Goal: Information Seeking & Learning: Learn about a topic

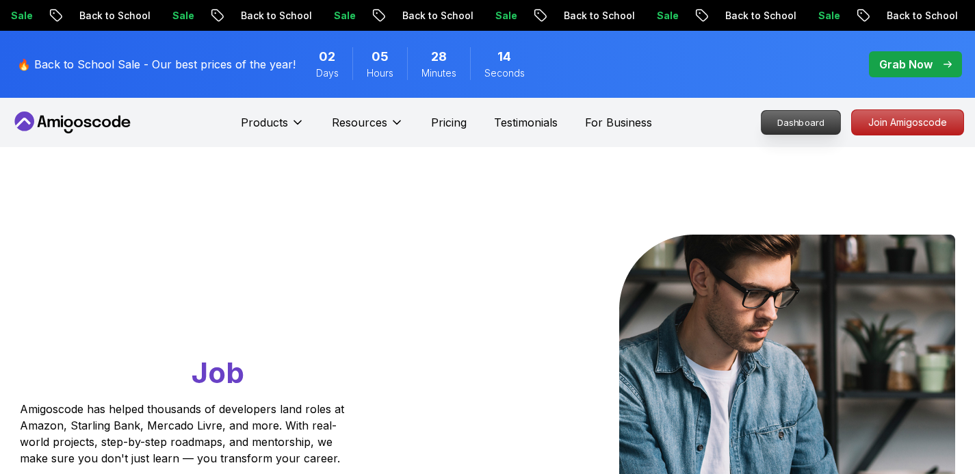
click at [781, 115] on p "Dashboard" at bounding box center [800, 122] width 79 height 23
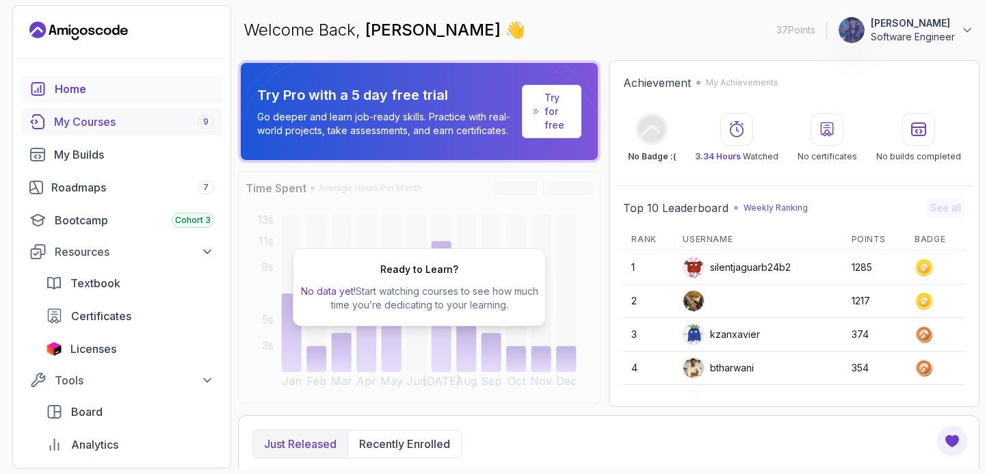
click at [107, 122] on div "My Courses 9" at bounding box center [134, 122] width 160 height 16
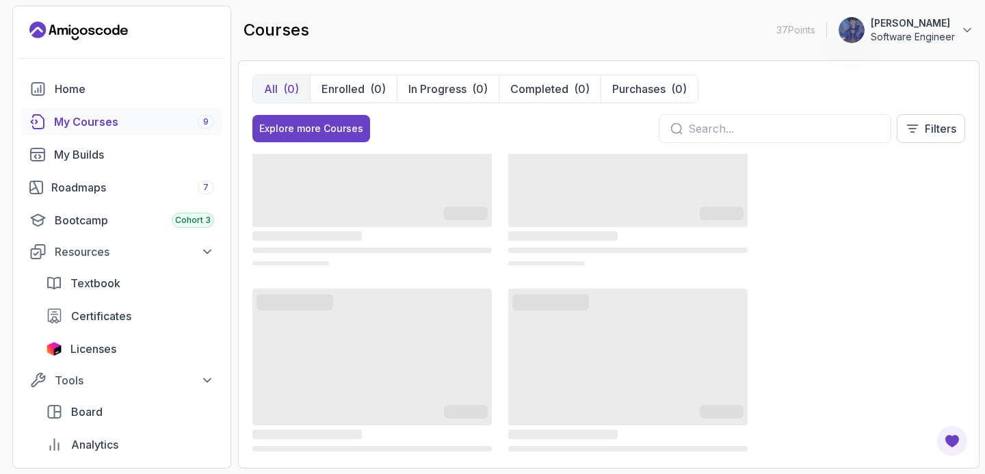
scroll to position [477, 0]
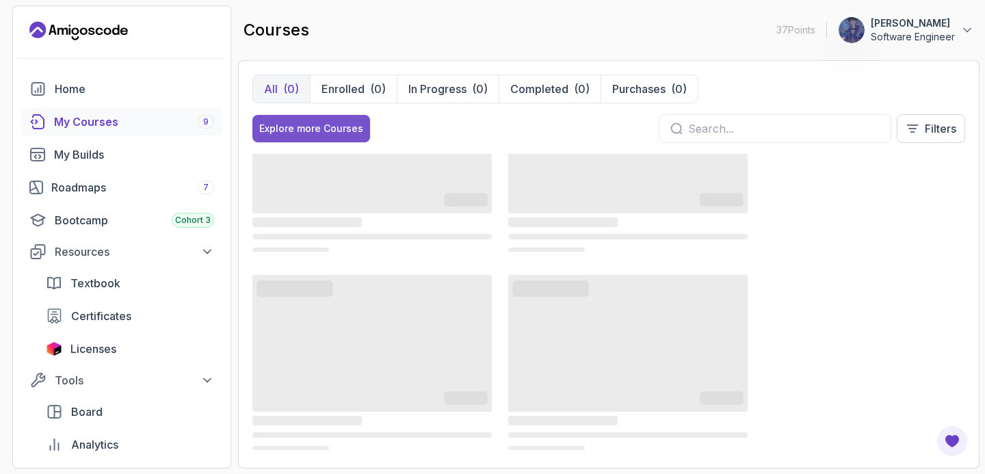
click at [320, 136] on button "Explore more Courses" at bounding box center [311, 128] width 118 height 27
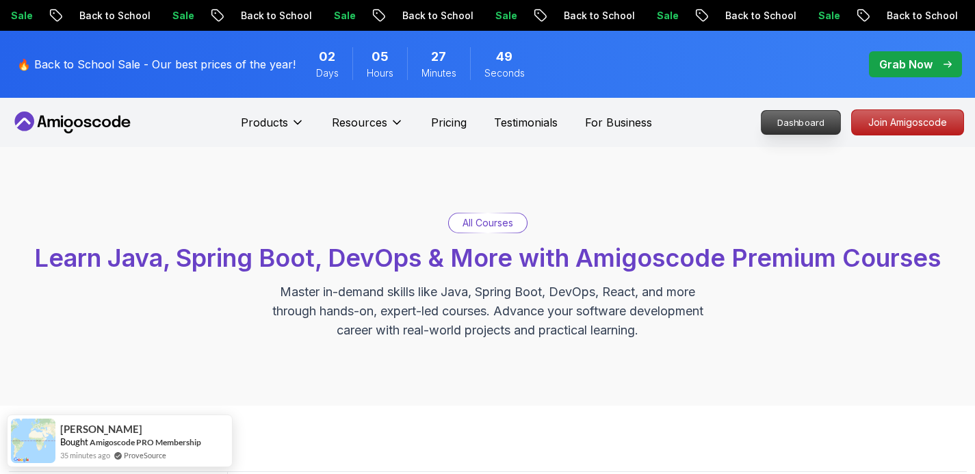
click at [783, 122] on p "Dashboard" at bounding box center [800, 122] width 79 height 23
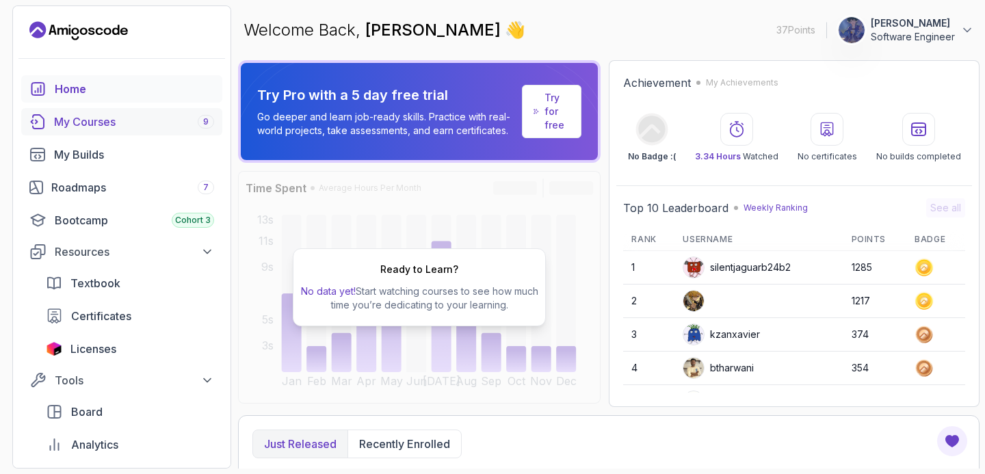
click at [116, 130] on link "My Courses 9" at bounding box center [121, 121] width 201 height 27
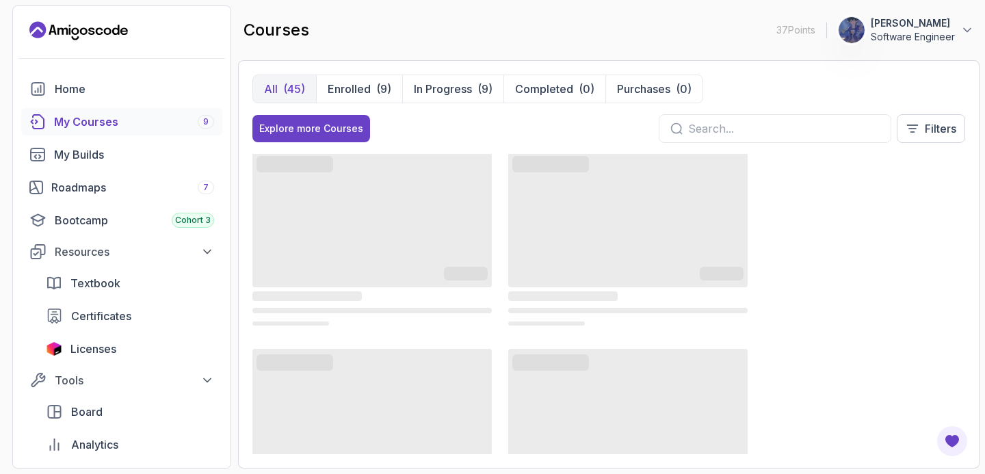
scroll to position [135, 0]
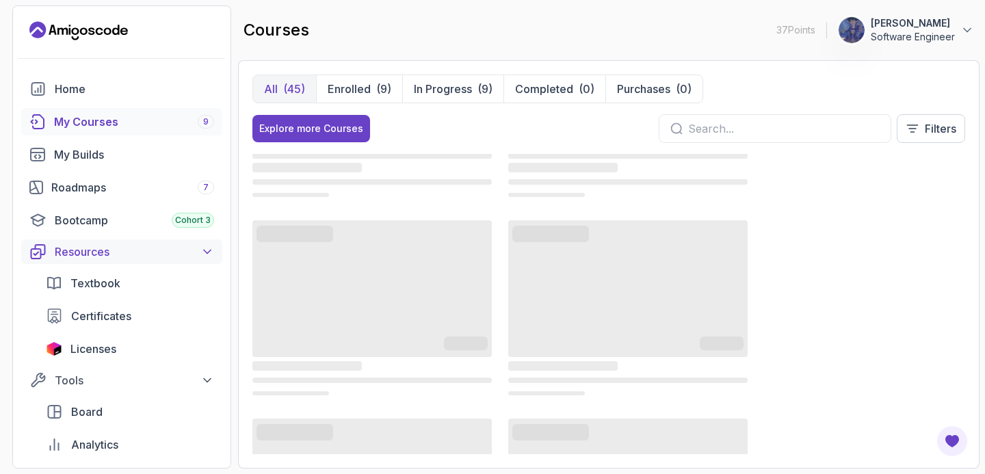
click at [209, 254] on icon at bounding box center [207, 252] width 14 height 14
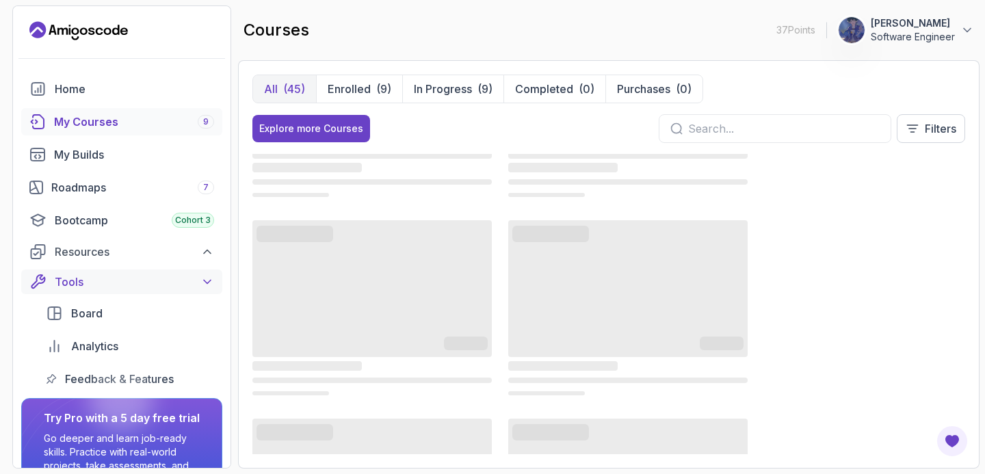
click at [211, 278] on icon at bounding box center [207, 282] width 14 height 14
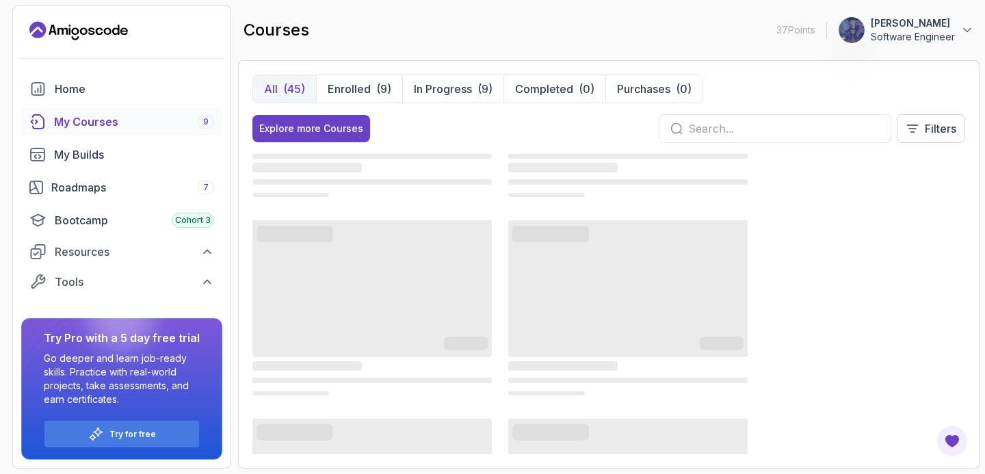
click at [909, 27] on p "[PERSON_NAME]" at bounding box center [913, 23] width 84 height 14
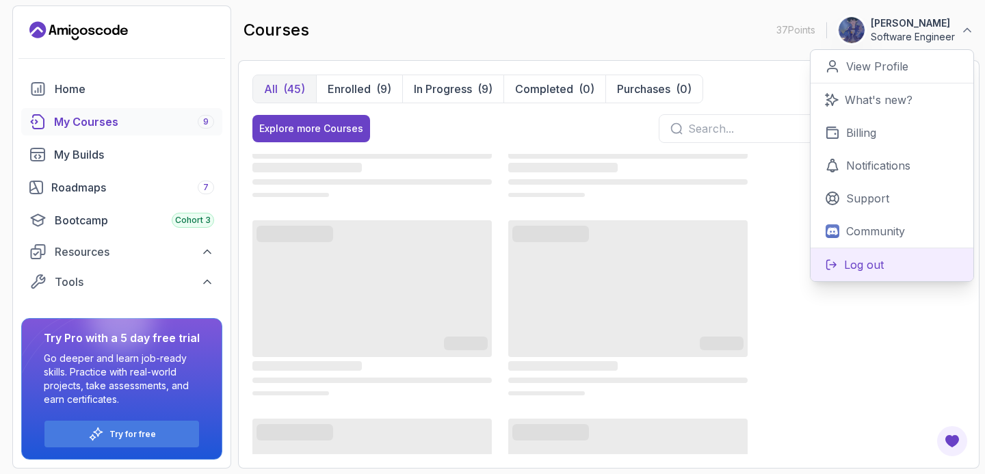
click at [861, 254] on button "Log out" at bounding box center [892, 265] width 163 height 34
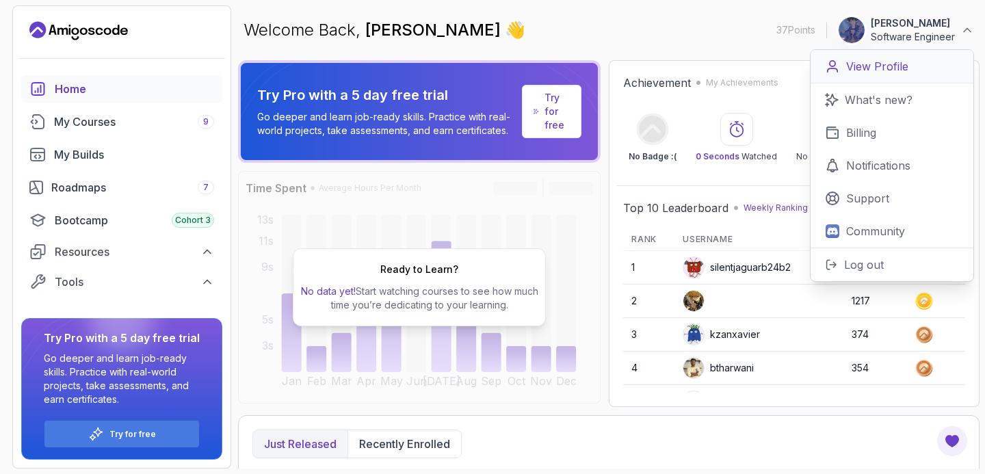
click at [878, 71] on p "View Profile" at bounding box center [877, 66] width 62 height 16
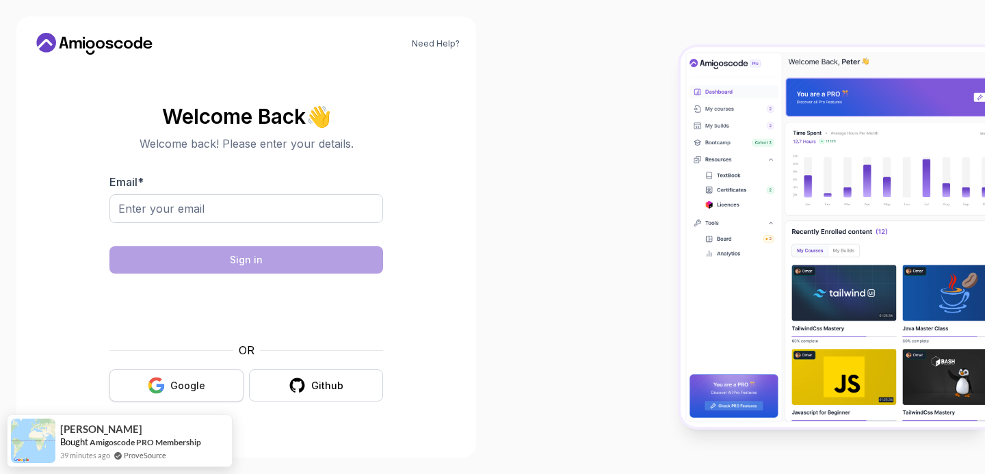
click at [187, 379] on div "Google" at bounding box center [187, 386] width 35 height 14
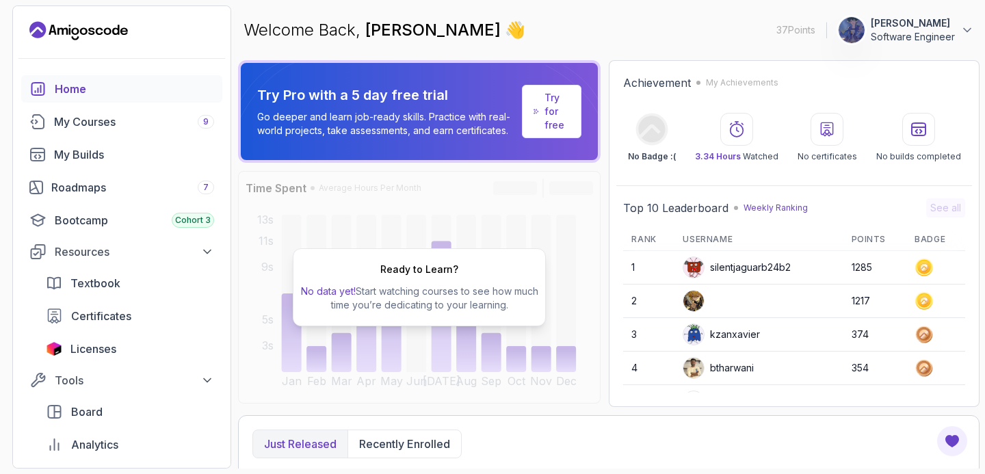
click at [935, 44] on div "Welcome Back, Pallab Kayal 👋 37 Points 1 Pallab Kayal Software Engineer" at bounding box center [609, 29] width 742 height 49
click at [936, 40] on p "Software Engineer" at bounding box center [913, 37] width 84 height 14
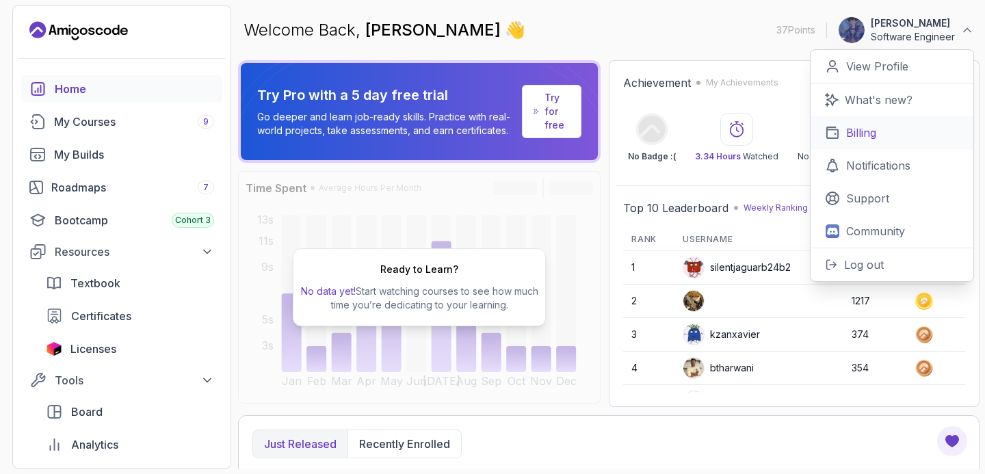
click at [857, 129] on p "Billing" at bounding box center [861, 133] width 30 height 16
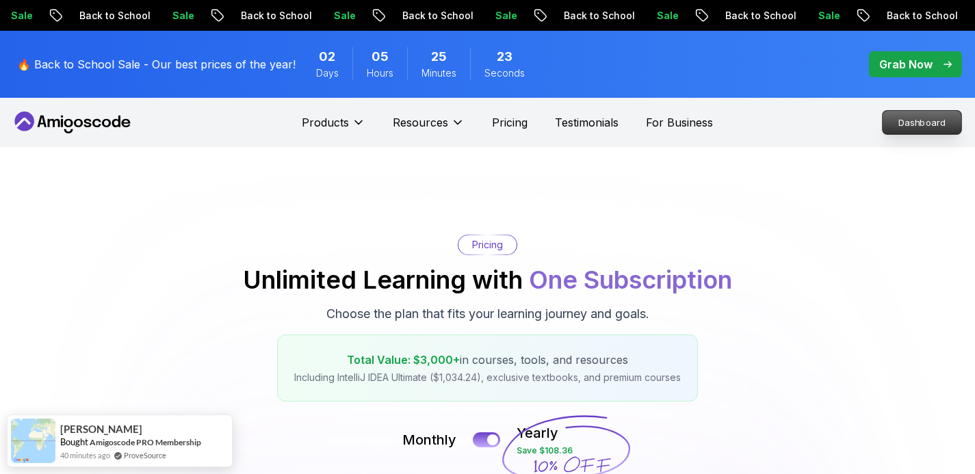
click at [894, 125] on p "Dashboard" at bounding box center [921, 122] width 79 height 23
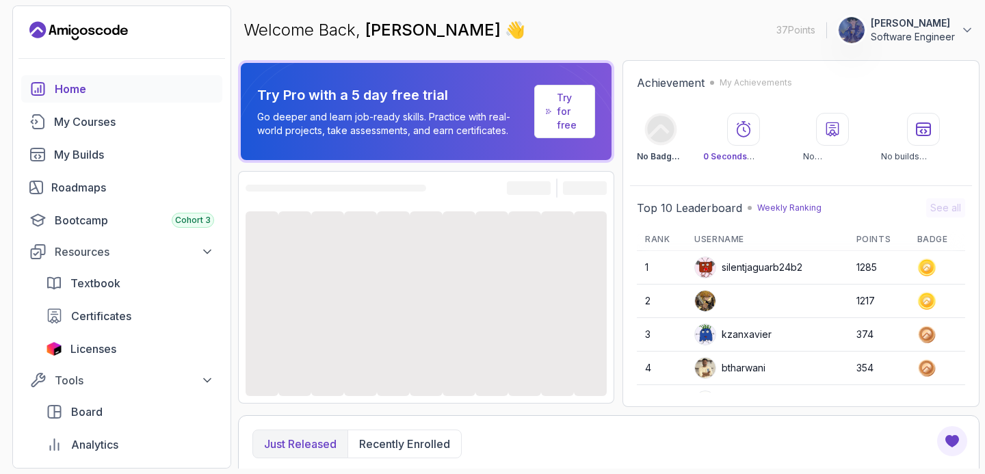
click at [939, 29] on p "[PERSON_NAME]" at bounding box center [913, 23] width 84 height 14
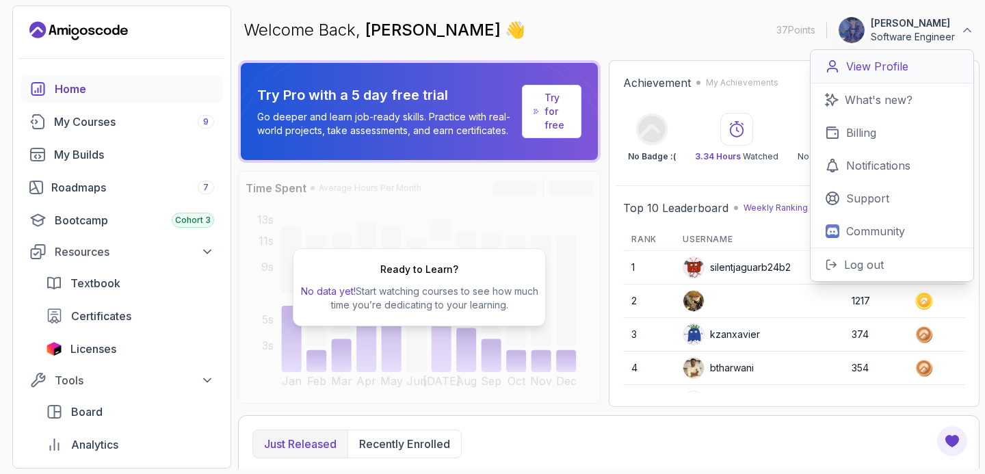
click at [881, 62] on p "View Profile" at bounding box center [877, 66] width 62 height 16
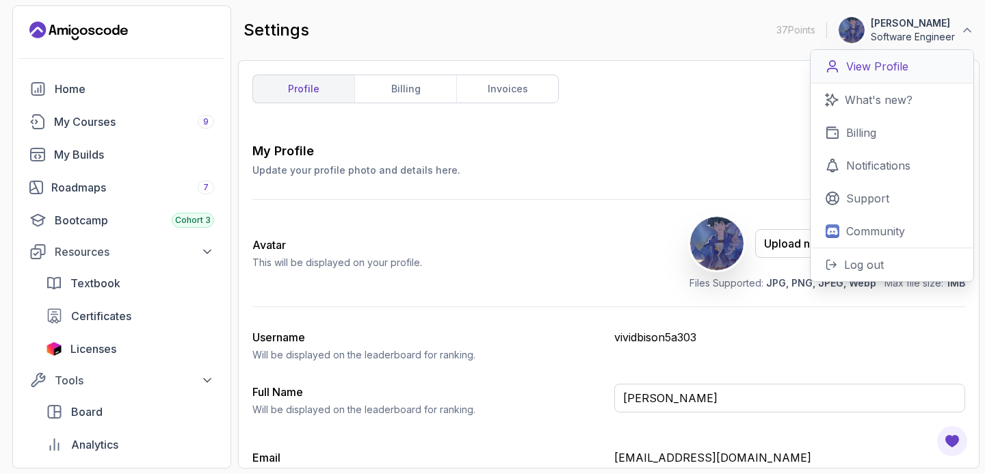
click at [859, 70] on p "View Profile" at bounding box center [877, 66] width 62 height 16
click at [561, 178] on div "My Profile Update your profile photo and details here. Save Avatar This will be…" at bounding box center [608, 345] width 713 height 406
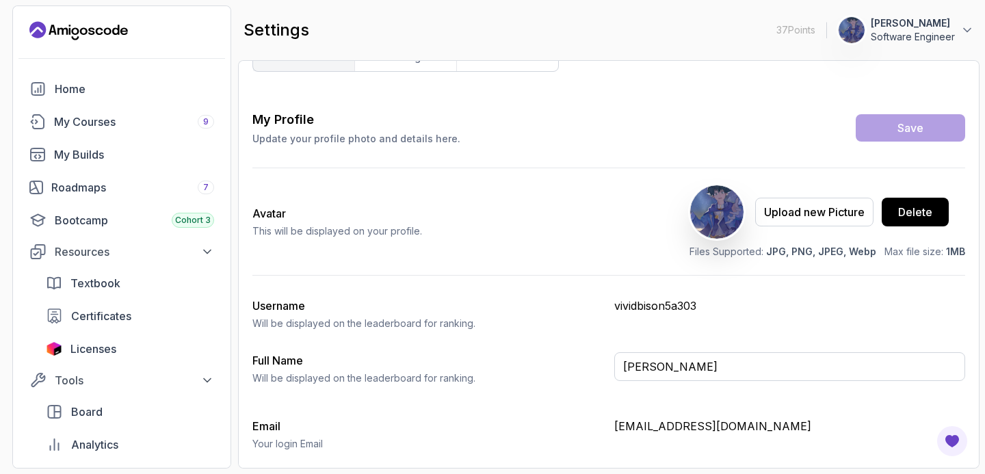
scroll to position [80, 0]
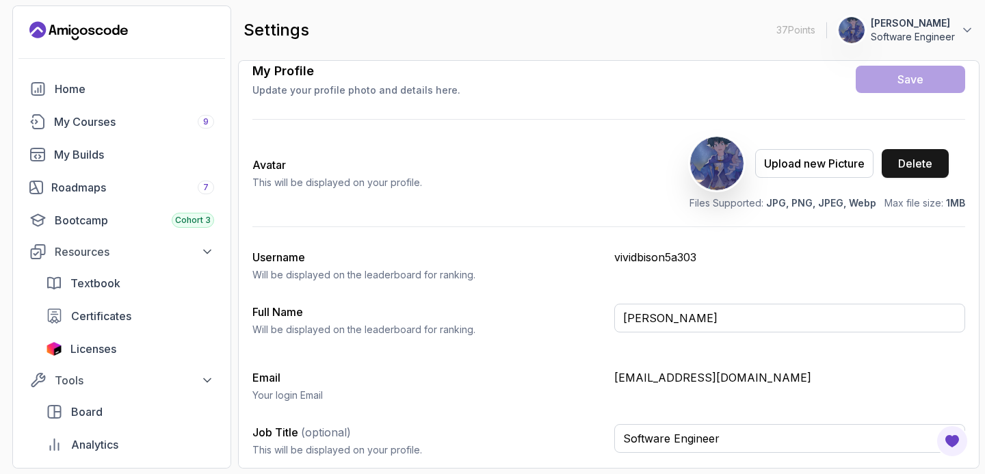
click at [917, 158] on div "Delete" at bounding box center [915, 163] width 34 height 16
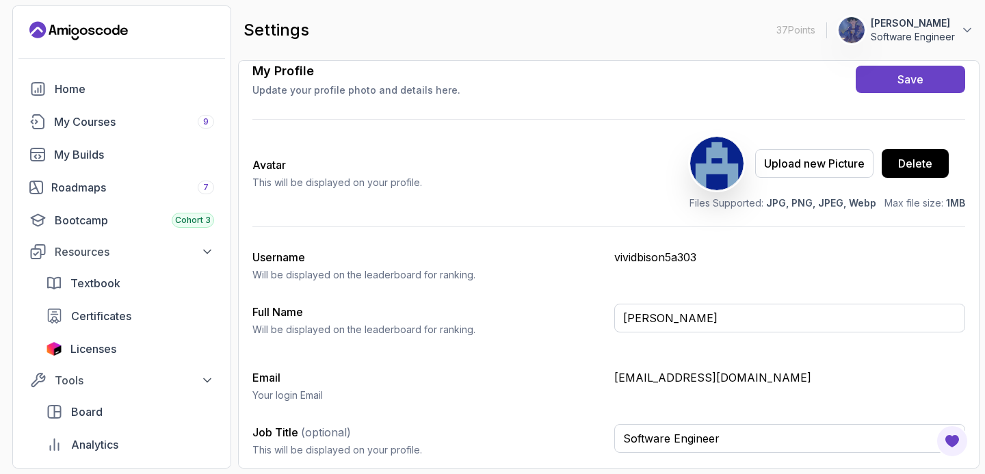
scroll to position [0, 0]
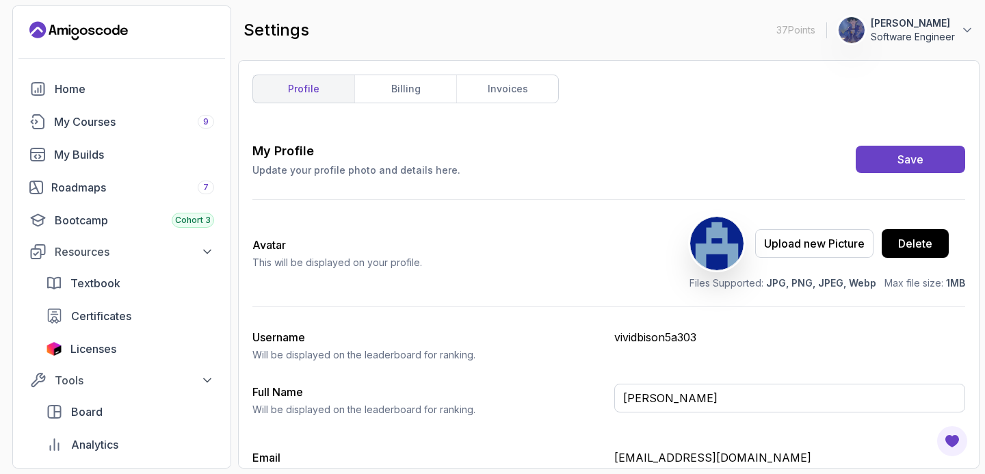
click at [423, 103] on div "profile billing invoices My Profile Update your profile photo and details here.…" at bounding box center [608, 265] width 713 height 380
click at [418, 96] on link "billing" at bounding box center [405, 88] width 102 height 27
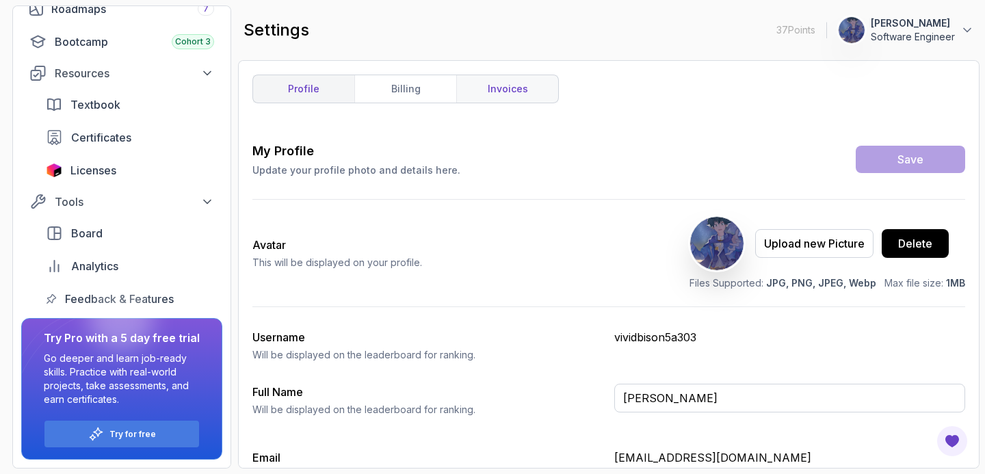
click at [497, 96] on link "invoices" at bounding box center [507, 88] width 102 height 27
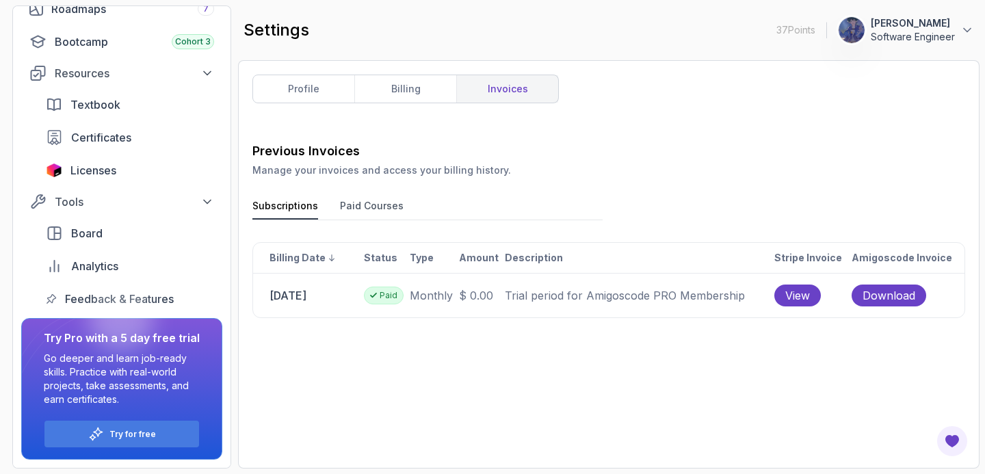
click at [909, 35] on p "Software Engineer" at bounding box center [913, 37] width 84 height 14
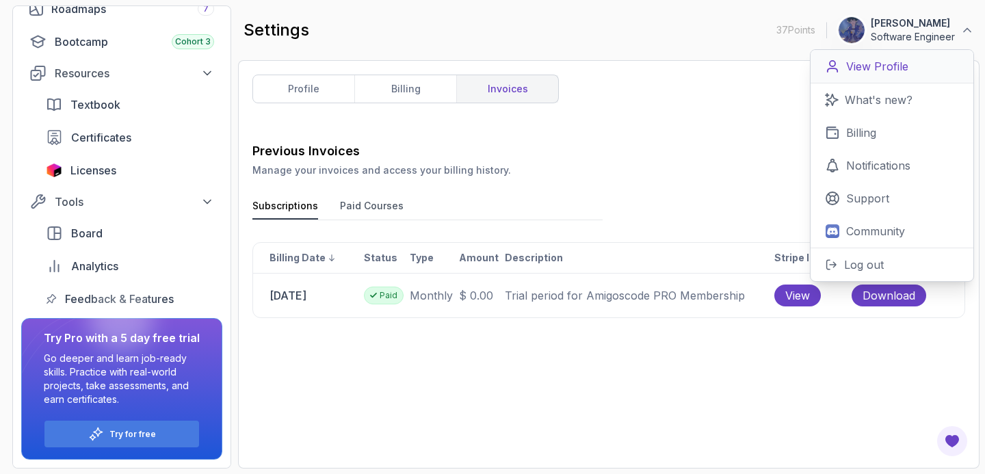
click at [882, 60] on p "View Profile" at bounding box center [877, 66] width 62 height 16
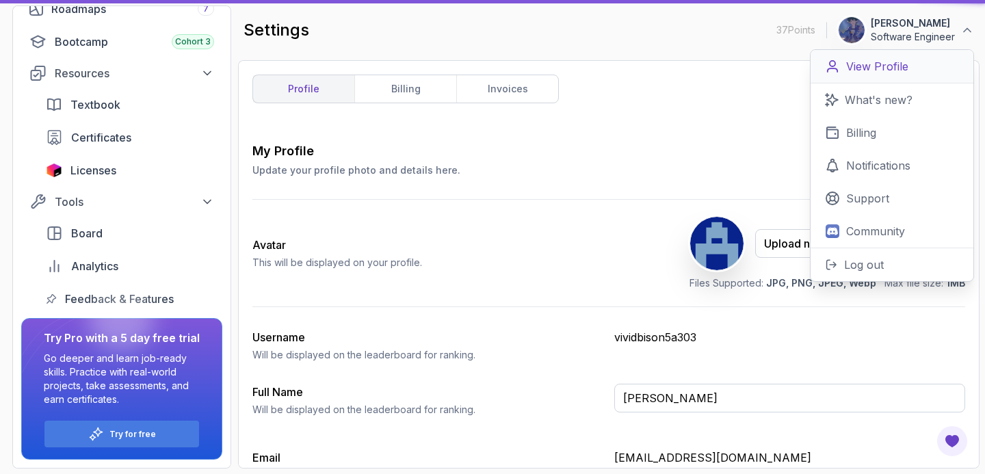
type input "Software Engineer"
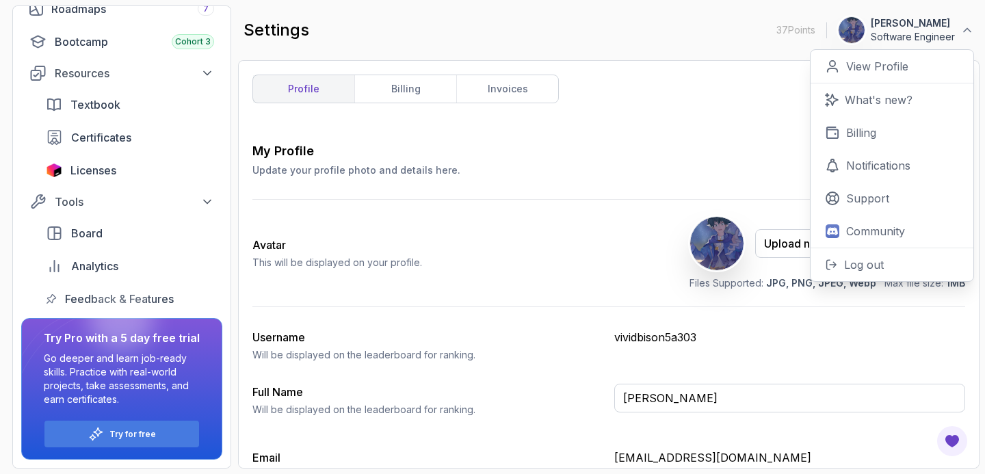
click at [571, 167] on div "My Profile Update your profile photo and details here. Save" at bounding box center [608, 160] width 713 height 36
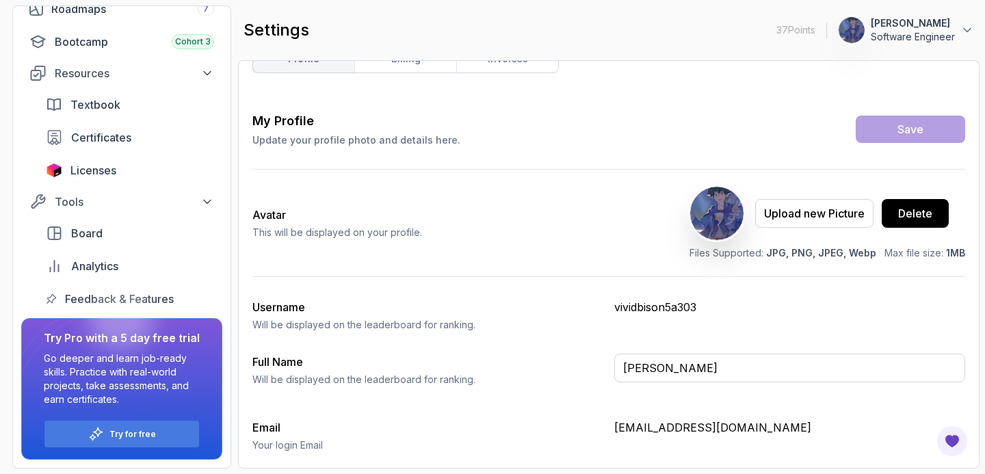
scroll to position [80, 0]
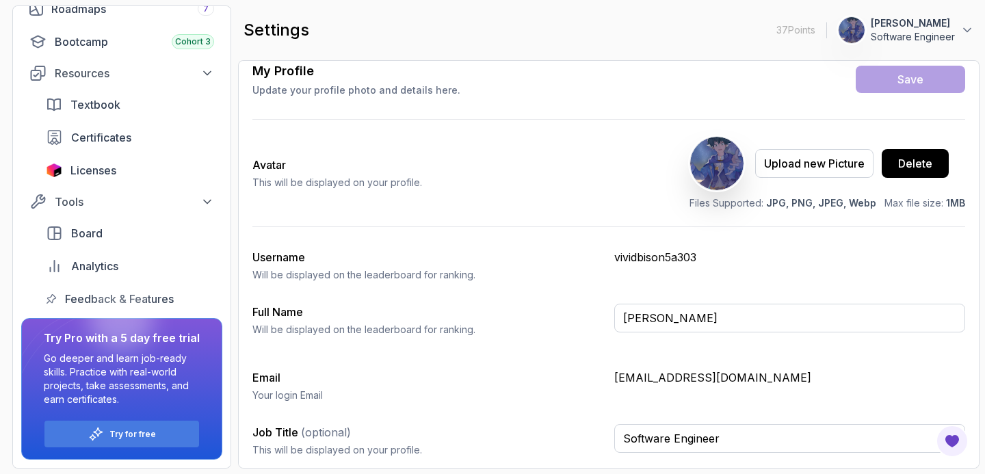
click at [893, 30] on p "Software Engineer" at bounding box center [913, 37] width 84 height 14
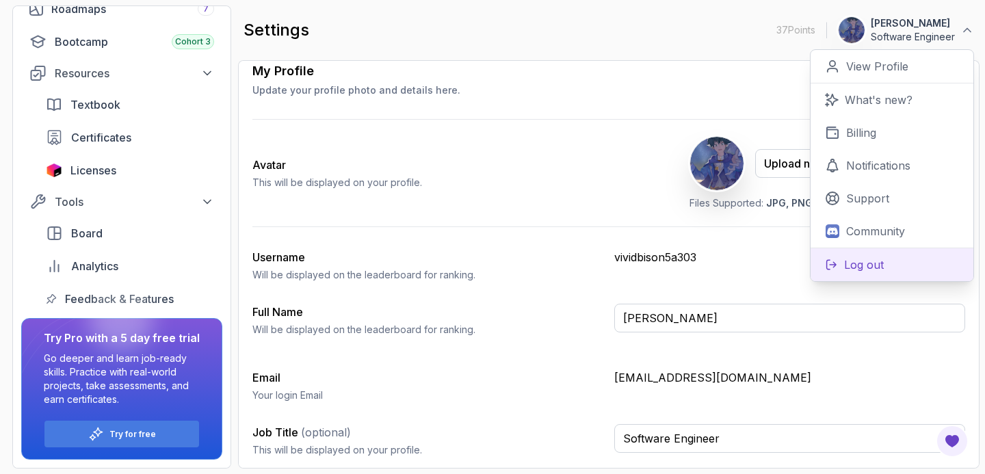
click at [869, 264] on p "Log out" at bounding box center [864, 265] width 40 height 16
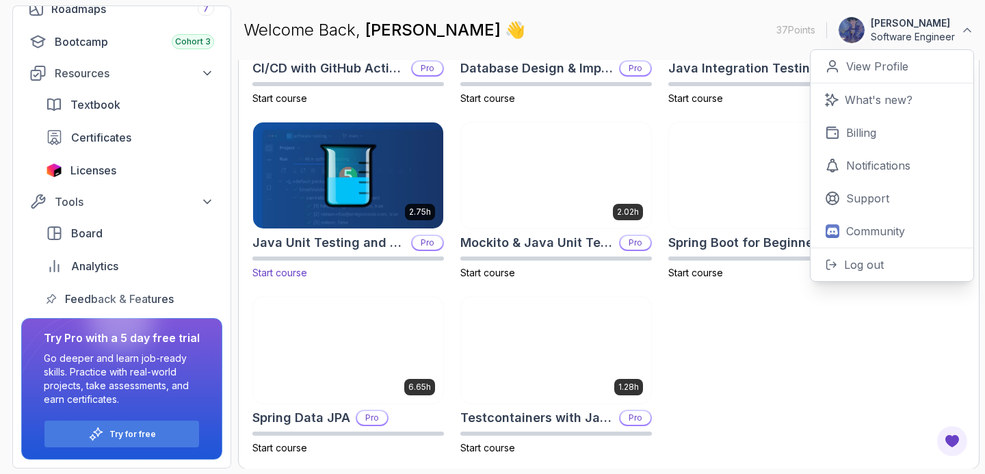
scroll to position [521, 0]
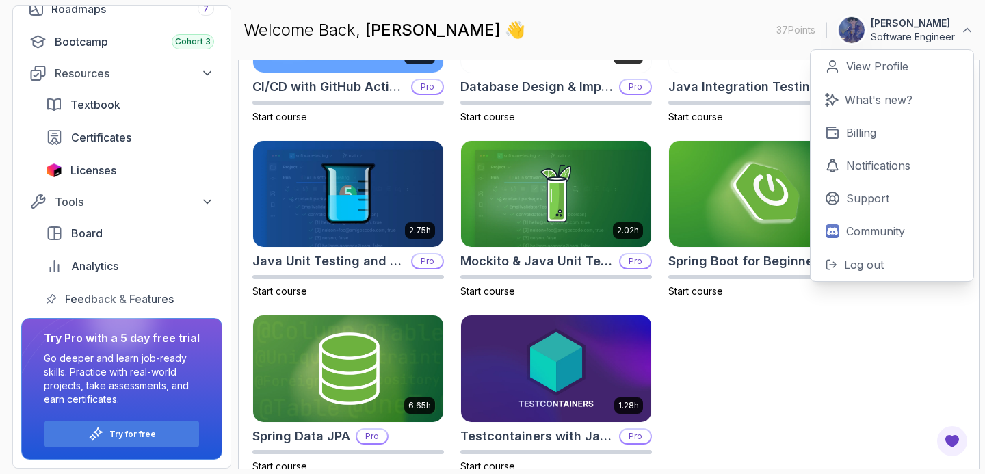
click at [713, 350] on div "2.63h CI/CD with GitHub Actions Pro Start course 1.70h Database Design & Implem…" at bounding box center [608, 219] width 713 height 508
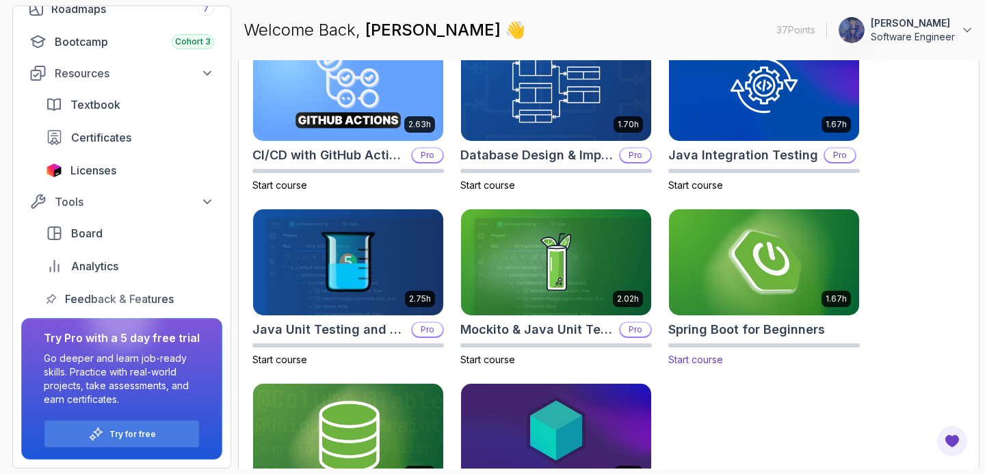
scroll to position [447, 0]
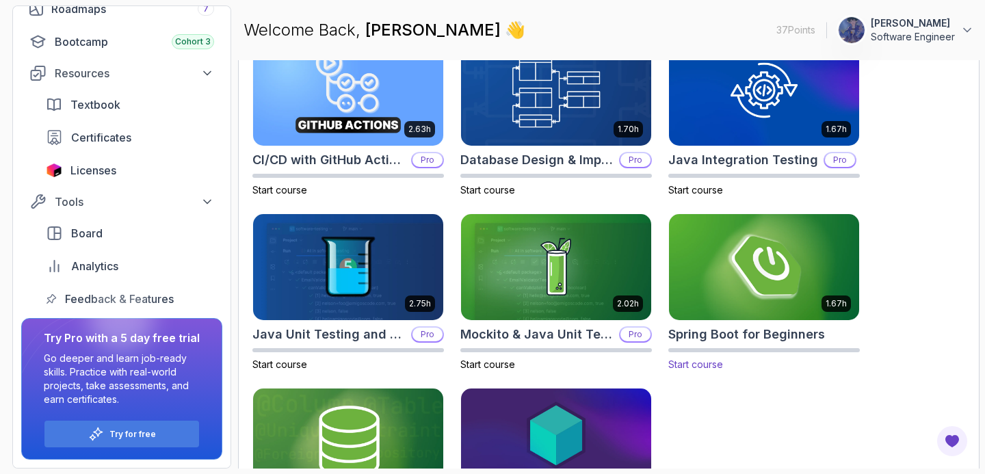
click at [729, 292] on img at bounding box center [764, 267] width 200 height 112
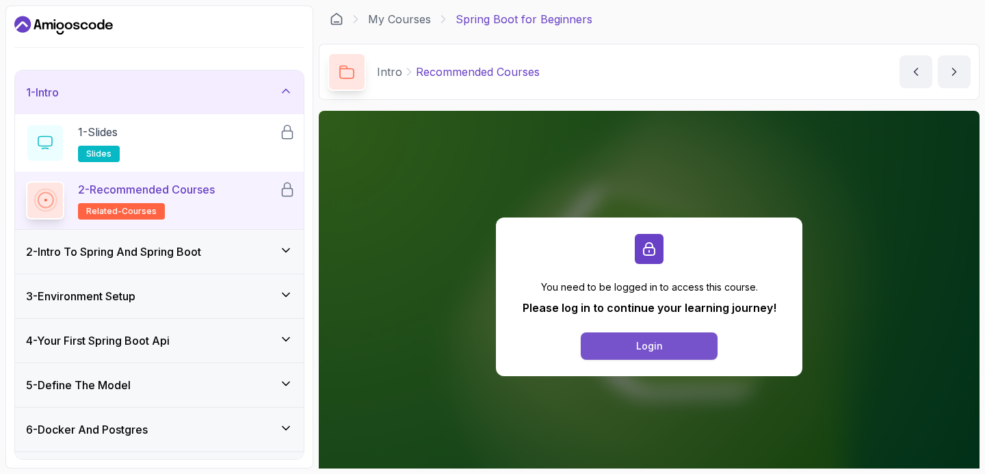
click at [670, 344] on button "Login" at bounding box center [649, 345] width 137 height 27
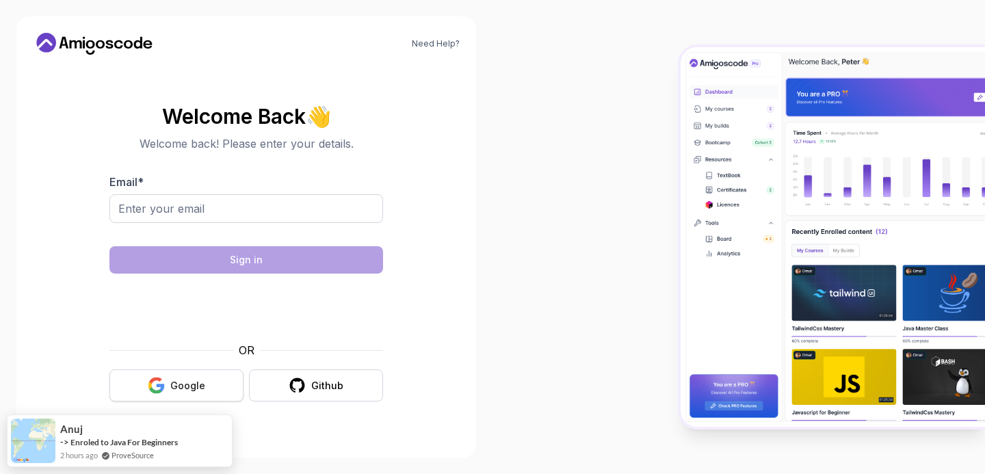
click at [201, 391] on div "Google" at bounding box center [187, 386] width 35 height 14
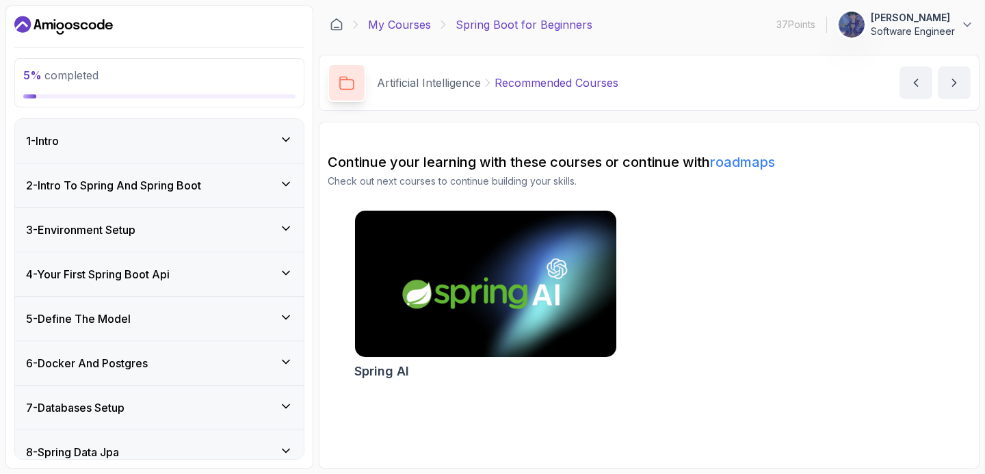
click at [401, 29] on link "My Courses" at bounding box center [399, 24] width 63 height 16
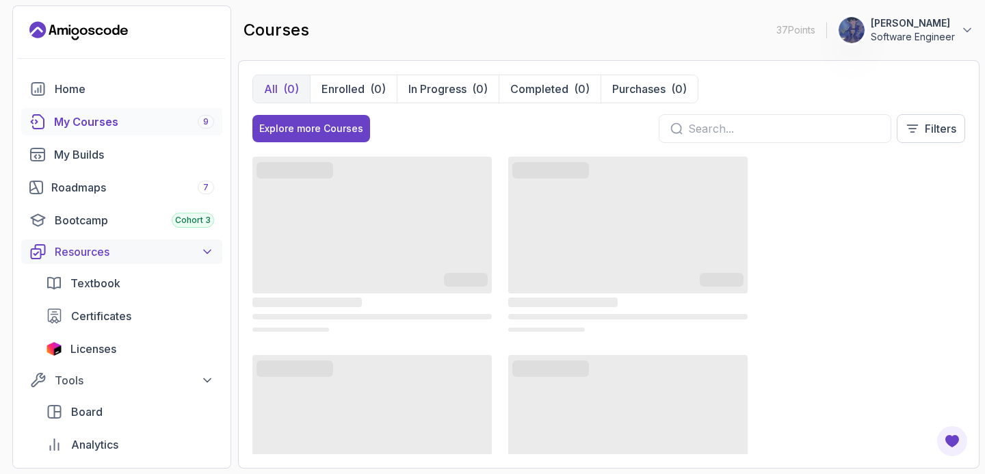
click at [208, 253] on icon at bounding box center [207, 252] width 14 height 14
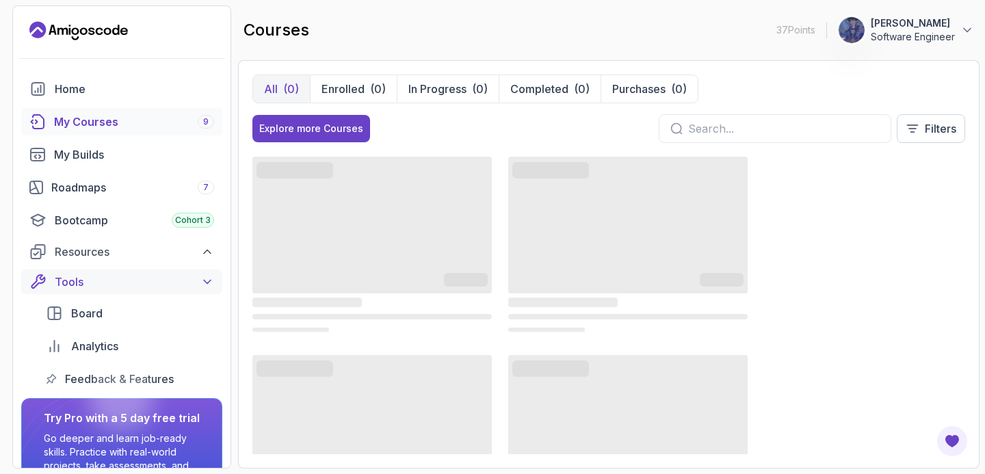
click at [206, 281] on icon at bounding box center [207, 282] width 14 height 14
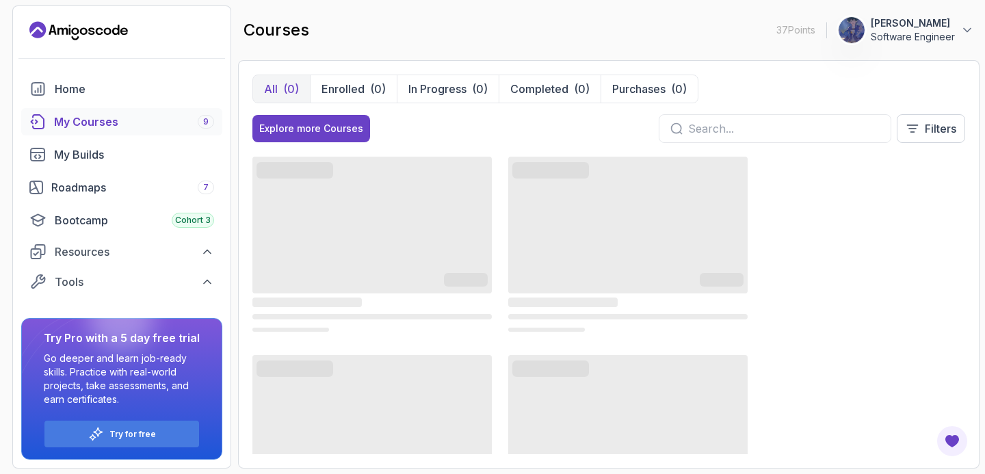
click at [353, 244] on span "‌" at bounding box center [371, 225] width 239 height 137
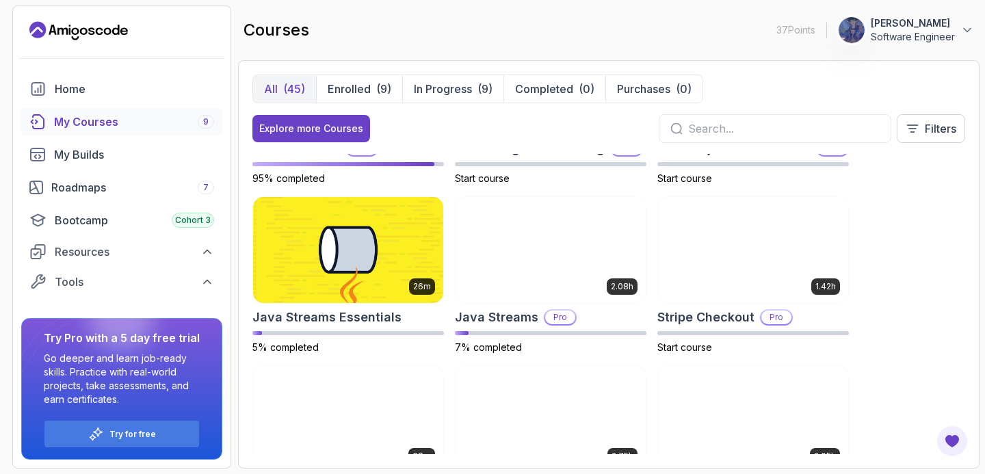
scroll to position [1169, 0]
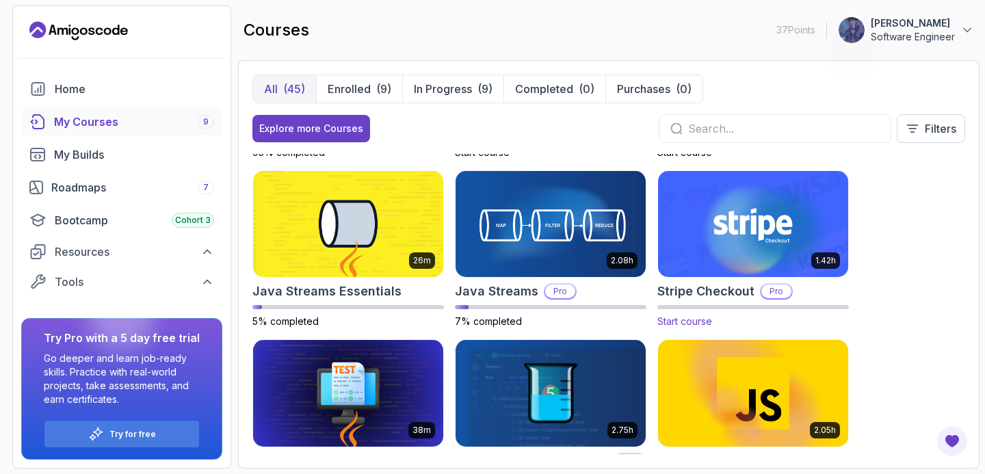
click at [713, 230] on img at bounding box center [753, 224] width 200 height 112
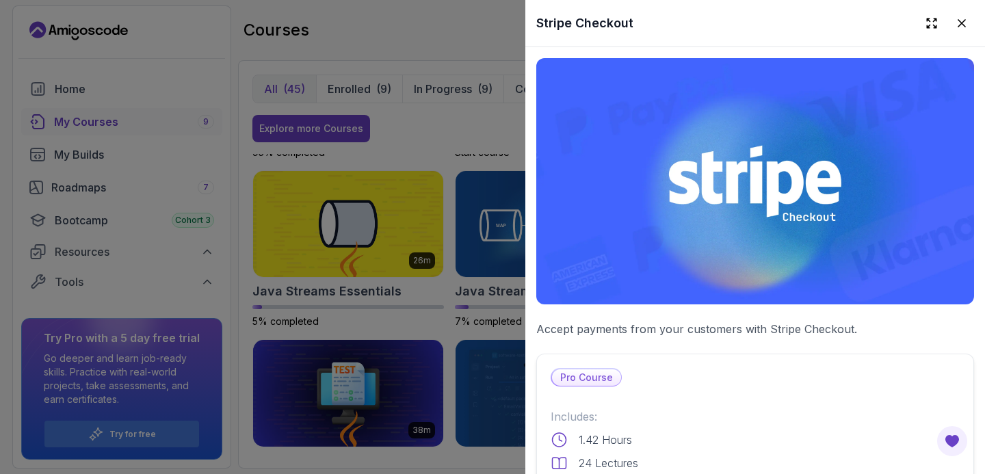
scroll to position [245, 0]
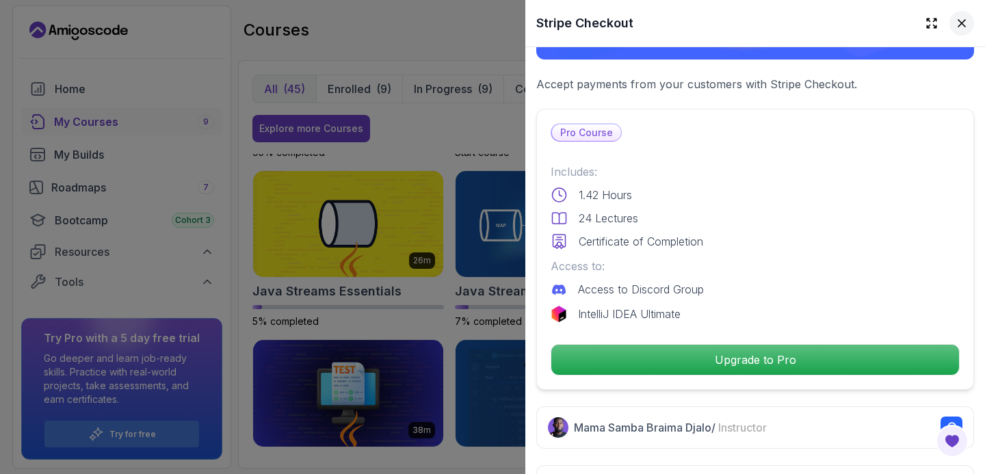
click at [955, 16] on icon at bounding box center [962, 23] width 14 height 14
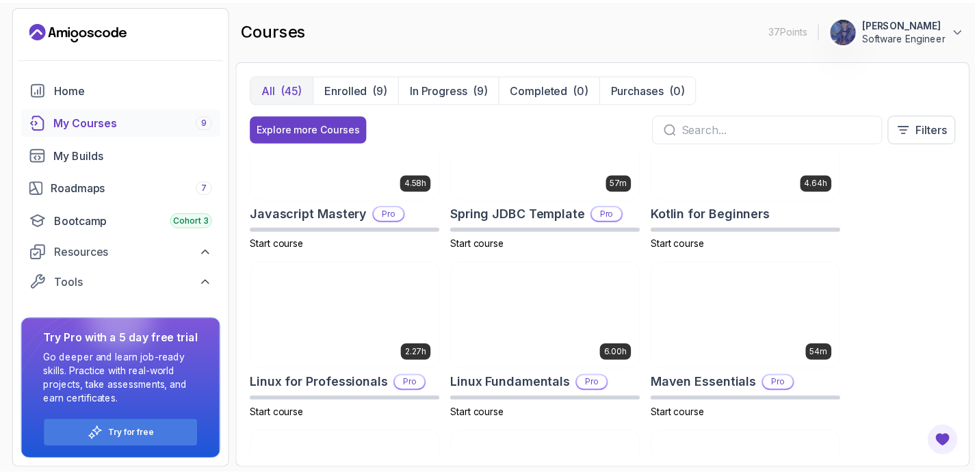
scroll to position [1876, 0]
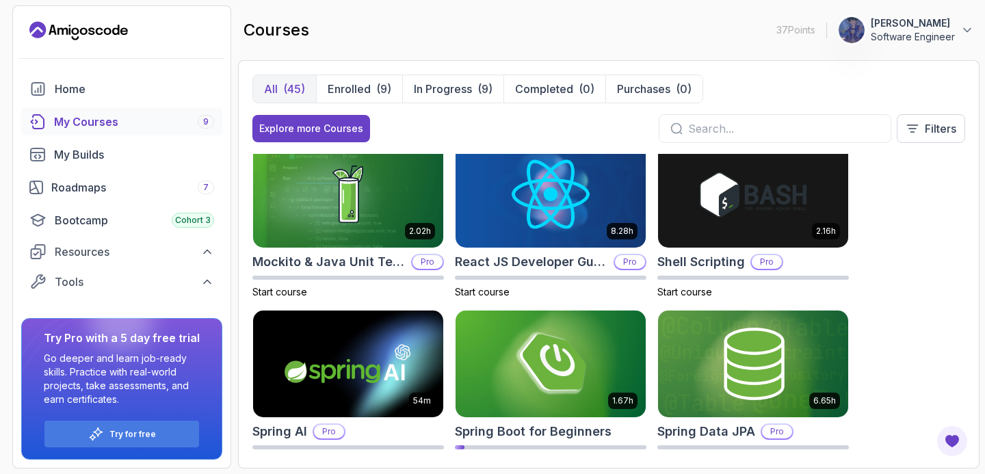
click at [378, 350] on img at bounding box center [348, 364] width 200 height 112
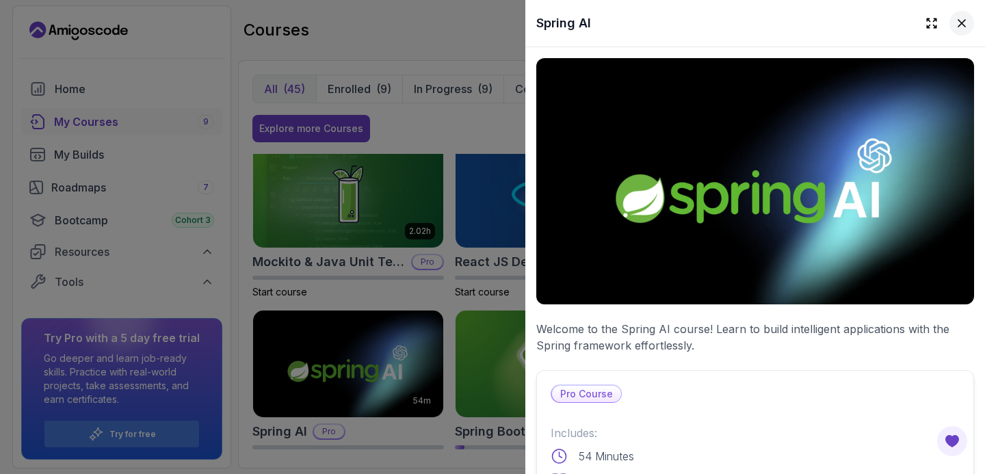
click at [955, 23] on icon at bounding box center [962, 23] width 14 height 14
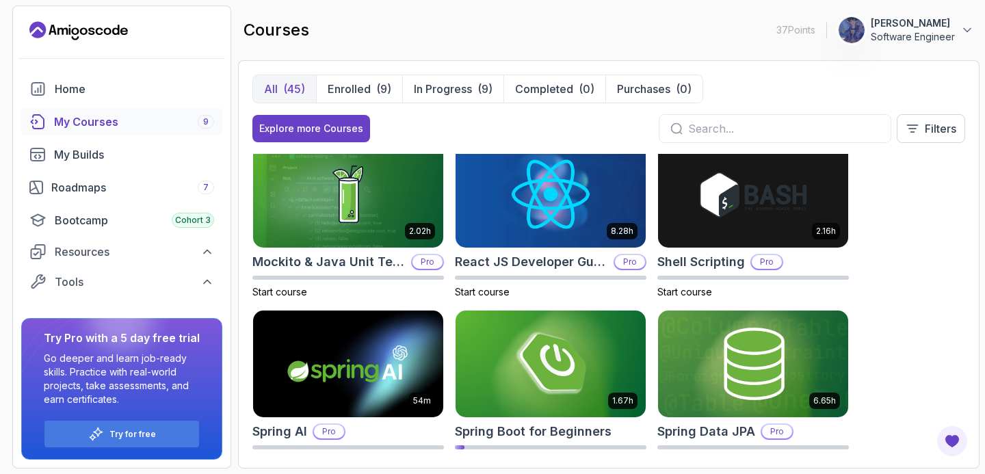
click at [278, 88] on button "All (45)" at bounding box center [284, 88] width 63 height 27
click at [286, 129] on div "Explore more Courses" at bounding box center [311, 129] width 104 height 14
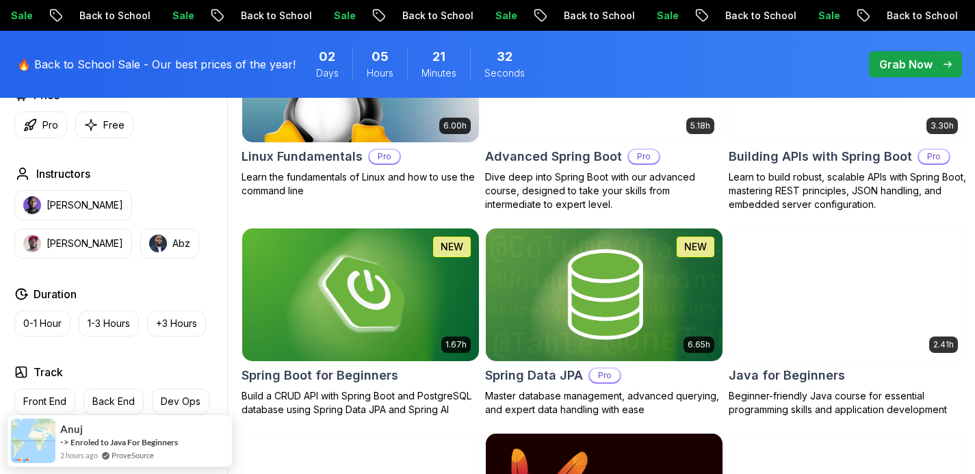
scroll to position [571, 0]
